Goal: Information Seeking & Learning: Learn about a topic

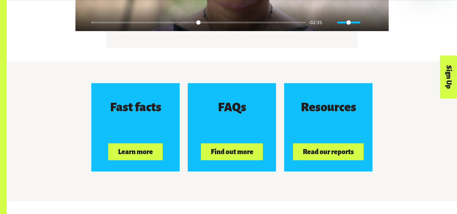
scroll to position [991, 0]
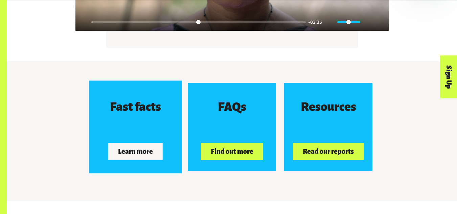
click at [149, 158] on button "Learn more" at bounding box center [136, 151] width 54 height 17
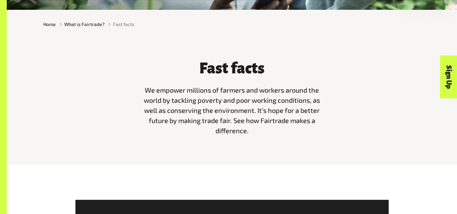
scroll to position [173, 0]
